Goal: Task Accomplishment & Management: Manage account settings

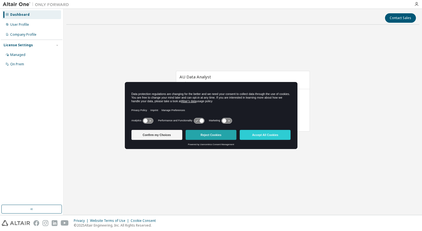
click at [217, 132] on button "Reject Cookies" at bounding box center [211, 135] width 51 height 10
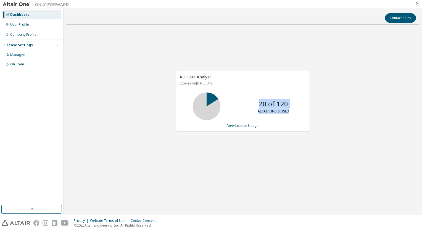
drag, startPoint x: 257, startPoint y: 104, endPoint x: 293, endPoint y: 111, distance: 36.7
click at [293, 111] on div "20 of 120 ALTAIR UNITS USED" at bounding box center [274, 106] width 44 height 28
drag, startPoint x: 293, startPoint y: 111, endPoint x: 279, endPoint y: 117, distance: 15.4
click at [279, 117] on div "20 of 120 ALTAIR UNITS USED" at bounding box center [274, 106] width 44 height 28
click at [293, 111] on div "20 of 120 ALTAIR UNITS USED" at bounding box center [274, 106] width 44 height 28
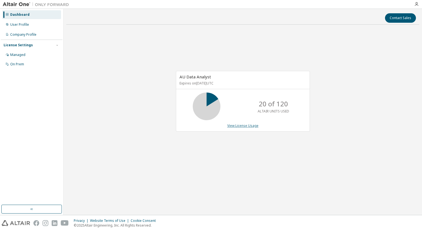
click at [242, 125] on link "View License Usage" at bounding box center [243, 125] width 31 height 5
drag, startPoint x: 260, startPoint y: 104, endPoint x: 282, endPoint y: 105, distance: 21.9
click at [282, 105] on p "20 of 120" at bounding box center [273, 103] width 29 height 9
click at [281, 105] on p "20 of 120" at bounding box center [273, 103] width 29 height 9
click at [283, 109] on p "ALTAIR UNITS USED" at bounding box center [274, 111] width 32 height 5
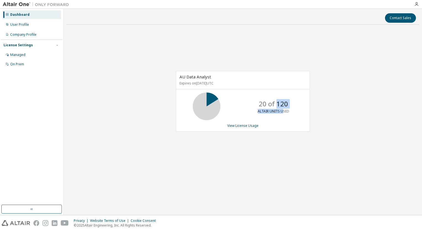
drag, startPoint x: 278, startPoint y: 104, endPoint x: 281, endPoint y: 107, distance: 5.1
click at [281, 107] on p "20 of 120" at bounding box center [273, 103] width 29 height 9
drag, startPoint x: 281, startPoint y: 107, endPoint x: 196, endPoint y: 106, distance: 84.9
click at [196, 106] on div "AU Data Analyst Expires on September 21, 2026 UTC 20 of 120 ALTAIR UNITS USED V…" at bounding box center [243, 101] width 134 height 61
click at [21, 67] on div "On Prem" at bounding box center [31, 64] width 59 height 9
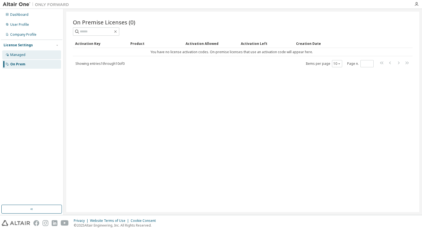
click at [19, 58] on div "Managed" at bounding box center [31, 54] width 59 height 9
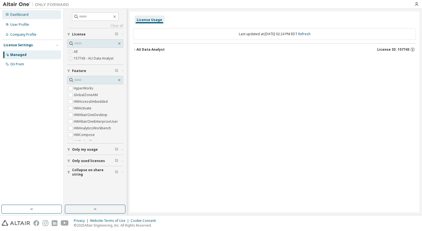
click at [17, 15] on div "Dashboard" at bounding box center [19, 14] width 18 height 4
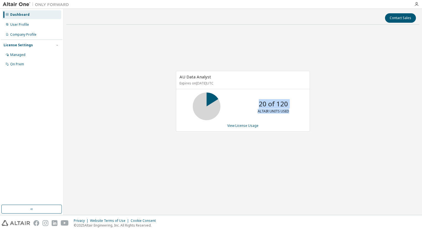
drag, startPoint x: 260, startPoint y: 107, endPoint x: 327, endPoint y: 108, distance: 67.2
click at [327, 108] on div "AU Data Analyst Expires on September 21, 2026 UTC 20 of 120 ALTAIR UNITS USED V…" at bounding box center [242, 104] width 353 height 150
click at [262, 159] on div "AU Data Analyst Expires on September 21, 2026 UTC 20 of 120 ALTAIR UNITS USED V…" at bounding box center [242, 104] width 353 height 150
